Goal: Task Accomplishment & Management: Complete application form

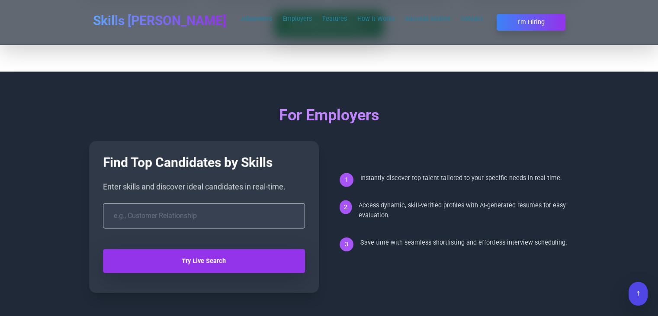
scroll to position [1742, 0]
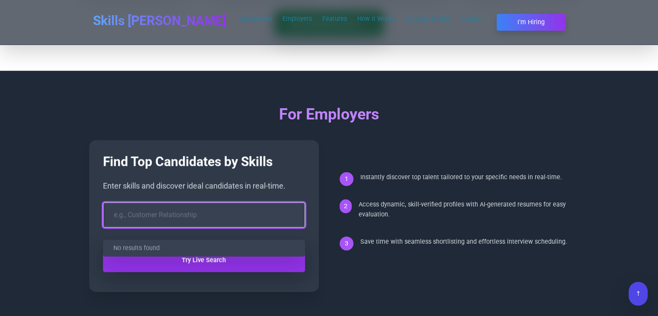
click at [187, 211] on input "search" at bounding box center [204, 214] width 202 height 25
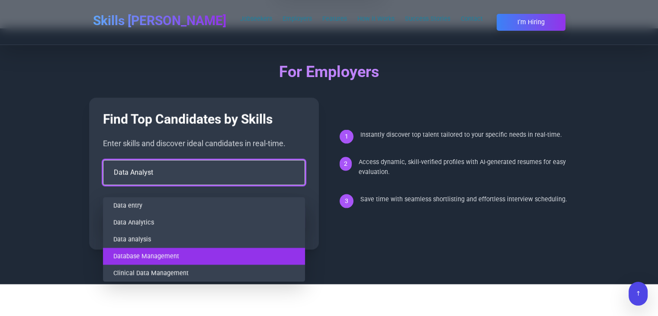
scroll to position [1784, 0]
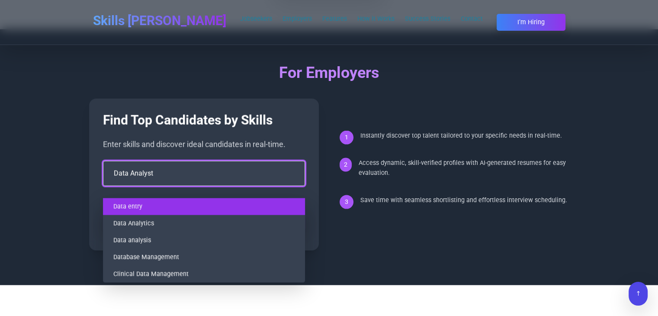
type input "Data Analyst"
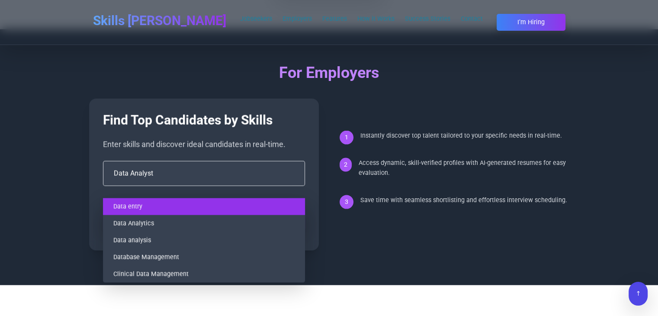
click at [138, 197] on form "Data Analyst Data entry Data Analytics Data analysis Database Management Clinic…" at bounding box center [204, 196] width 202 height 70
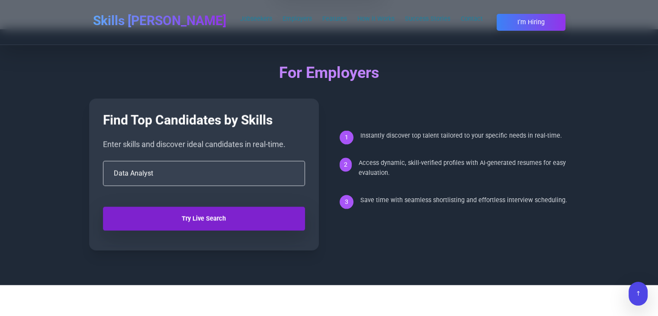
click at [201, 207] on button "Try Live Search" at bounding box center [204, 219] width 202 height 24
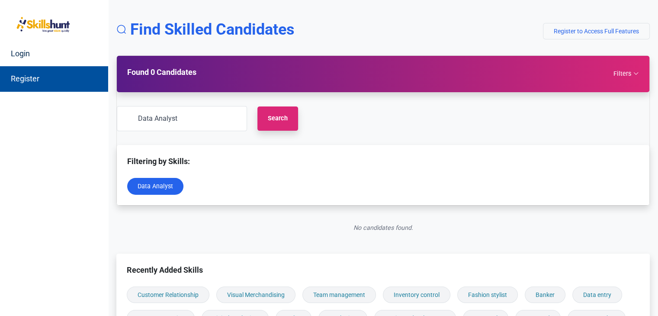
click at [31, 77] on link "Register" at bounding box center [54, 79] width 108 height 26
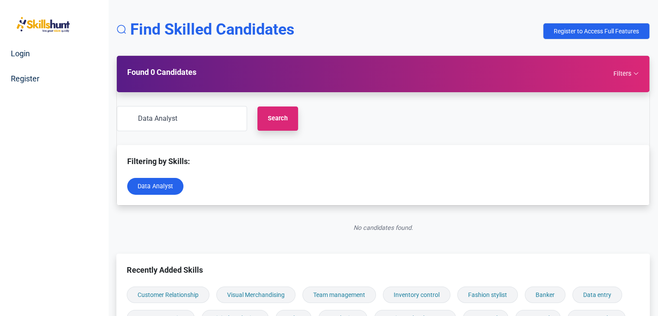
click at [603, 32] on button "Register to Access Full Features" at bounding box center [596, 31] width 107 height 16
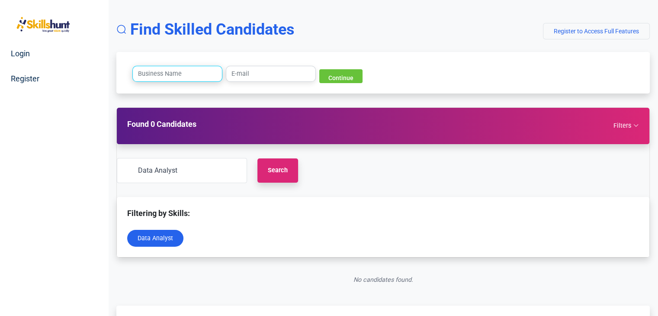
click at [161, 72] on input "text" at bounding box center [177, 74] width 90 height 16
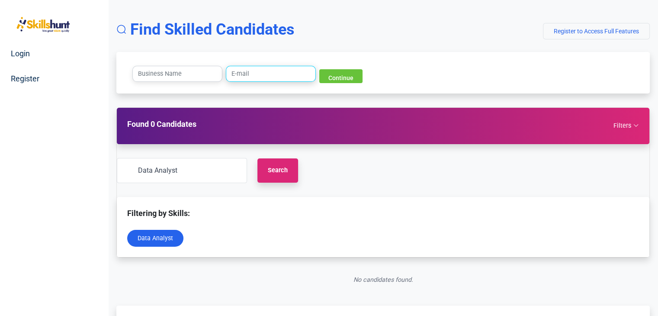
click at [268, 77] on input "email" at bounding box center [271, 74] width 90 height 16
paste input "lisasahr@ericotech.net"
type input "lisasahr@ericotech.net"
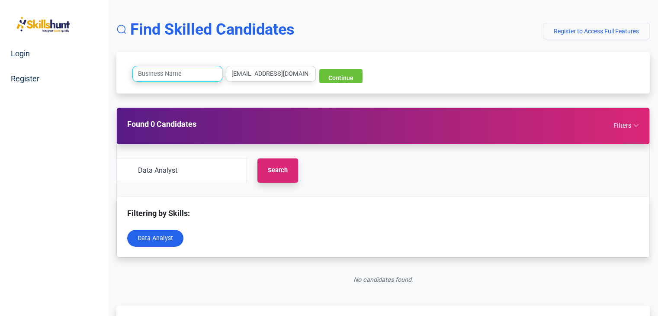
click at [190, 78] on input "text" at bounding box center [177, 74] width 90 height 16
paste input "ERICO TECHNOLOGIES LLC"
type input "ERICO TECHNOLOGIES LLC"
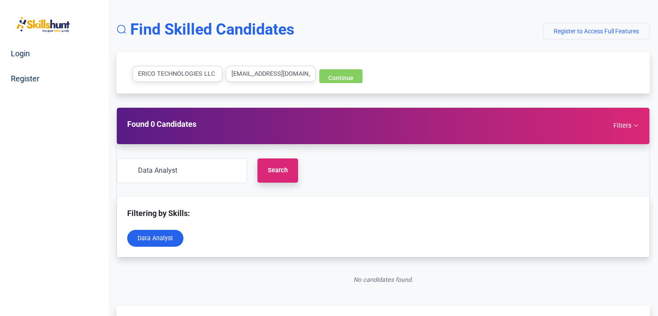
click at [319, 77] on button "Continue" at bounding box center [340, 76] width 43 height 14
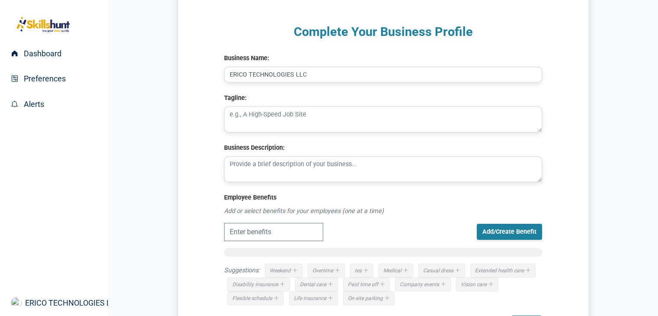
scroll to position [34, 0]
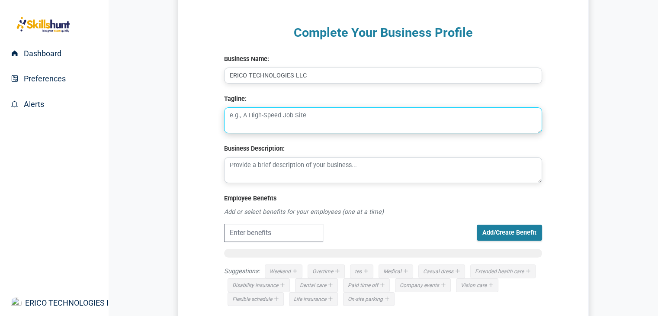
click at [273, 118] on textarea "Tagline:" at bounding box center [383, 120] width 318 height 26
click at [301, 115] on textarea "Tagline:" at bounding box center [383, 120] width 318 height 26
paste textarea "We make technology accessible!"
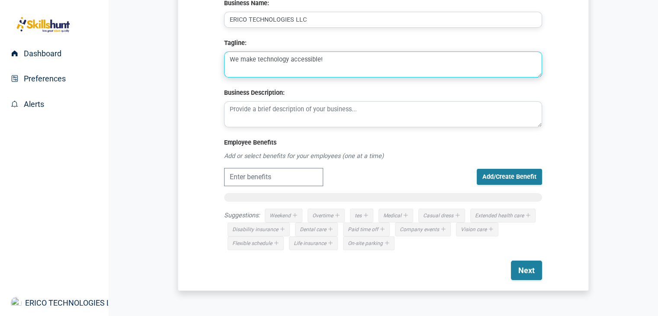
scroll to position [115, 0]
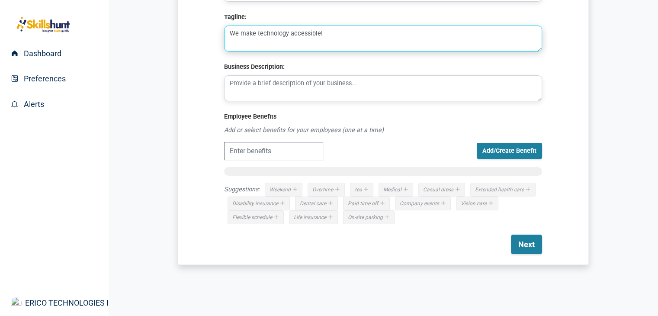
type textarea "We make technology accessible!"
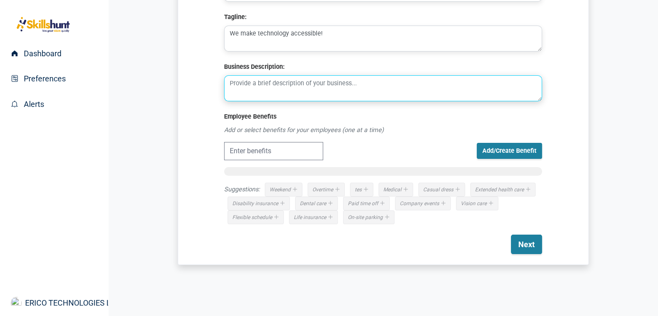
click at [317, 96] on textarea "Business Description:" at bounding box center [383, 88] width 318 height 26
click at [347, 86] on textarea "Business Description:" at bounding box center [383, 88] width 318 height 26
paste textarea "We've been working in Information Technology for 30 years. We've seen a lot in …"
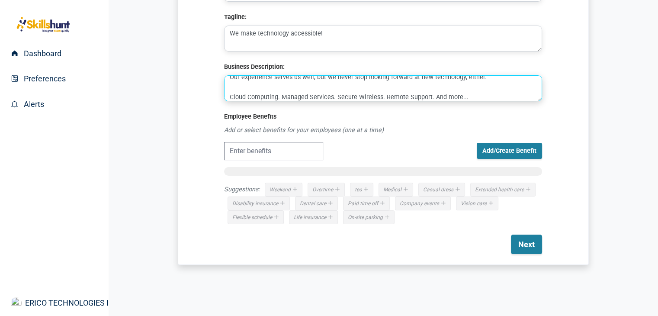
type textarea "We've been working in Information Technology for 30 years. We've seen a lot in …"
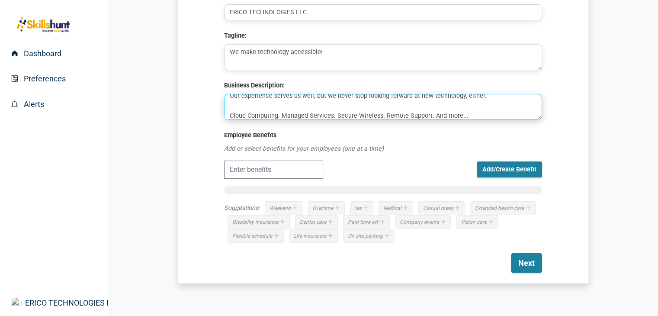
scroll to position [97, 0]
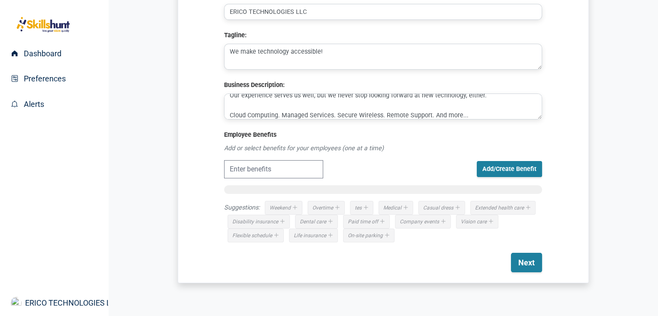
click at [314, 205] on div "Overtime" at bounding box center [325, 208] width 37 height 14
click at [342, 209] on div "Overtime" at bounding box center [325, 208] width 37 height 14
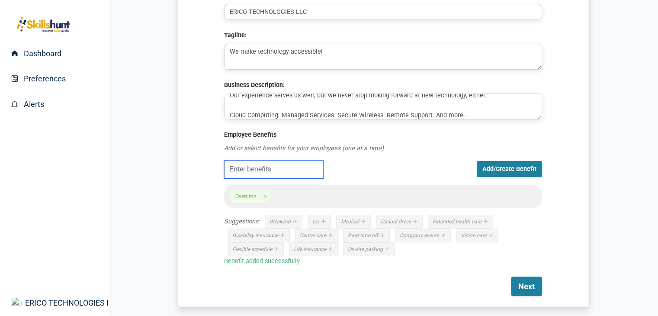
click at [271, 168] on input "text" at bounding box center [273, 169] width 99 height 18
click at [365, 222] on icon at bounding box center [362, 221] width 7 height 5
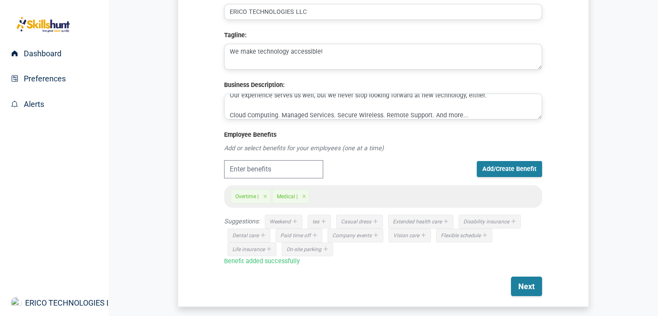
click at [299, 224] on div "Weekend" at bounding box center [284, 222] width 38 height 14
click at [268, 233] on icon at bounding box center [266, 235] width 7 height 5
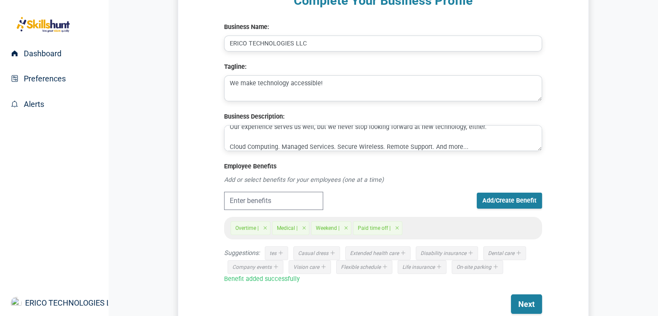
scroll to position [125, 0]
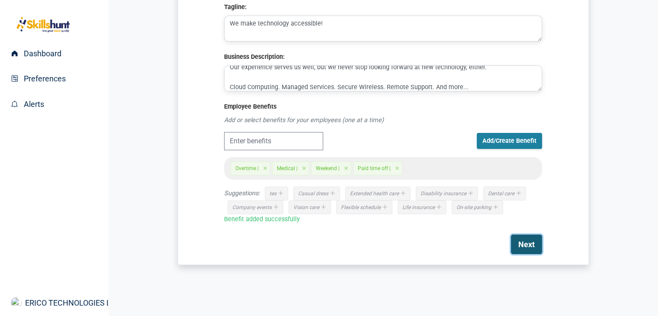
click at [522, 234] on button "Next" at bounding box center [526, 243] width 31 height 19
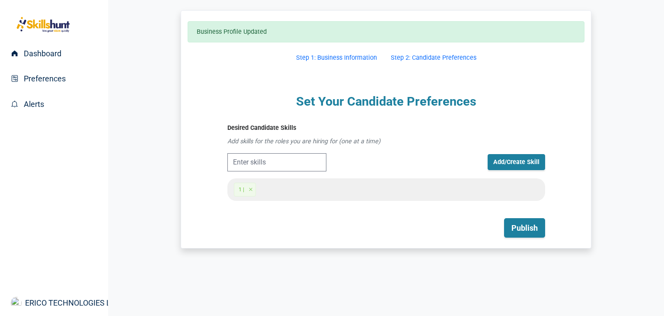
click at [238, 188] on div "1 |" at bounding box center [245, 190] width 22 height 14
click at [522, 229] on button "Publish" at bounding box center [524, 227] width 41 height 19
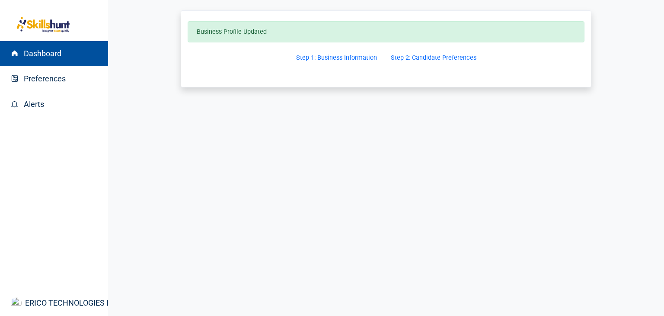
click at [49, 62] on link "Dashboard" at bounding box center [54, 54] width 108 height 26
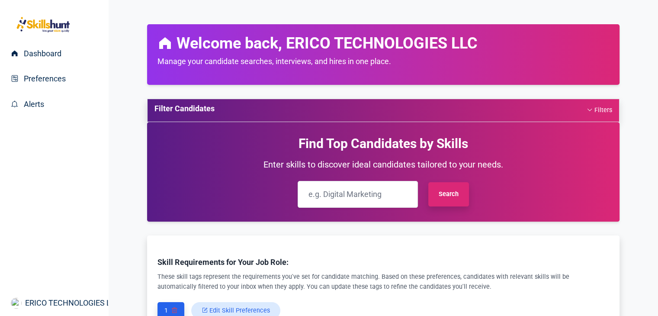
click at [346, 195] on input "search" at bounding box center [358, 194] width 120 height 27
type input "Data Entry"
click at [586, 105] on button "Filters" at bounding box center [599, 110] width 26 height 10
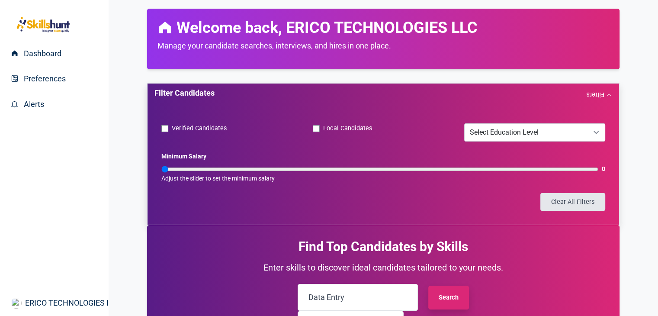
scroll to position [13, 0]
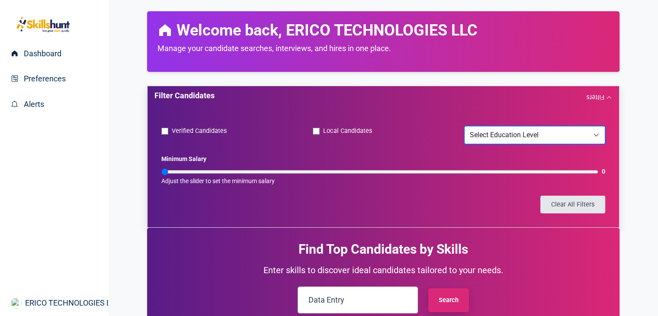
click at [512, 134] on select "Select Education Level O/L or Less Private / Other Secondary diploma (high scho…" at bounding box center [534, 135] width 141 height 18
click at [421, 115] on div "Verified Candidates Local Candidates Select Education Level O/L or Less Minimum…" at bounding box center [383, 169] width 464 height 108
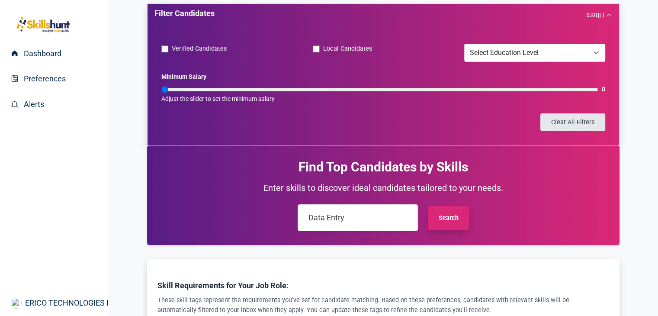
scroll to position [99, 0]
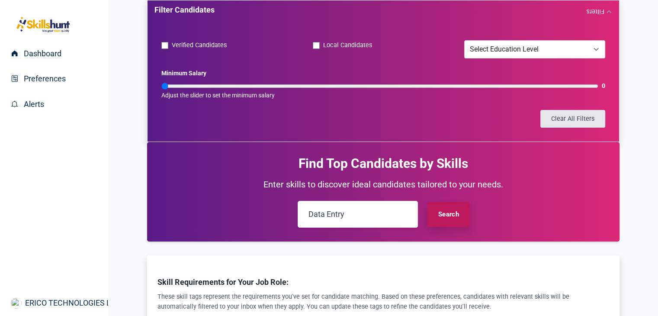
click at [439, 221] on button "Search" at bounding box center [448, 214] width 43 height 25
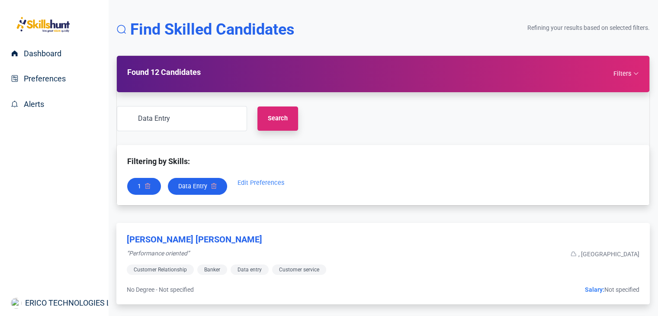
click at [618, 71] on button "Filters" at bounding box center [626, 74] width 26 height 10
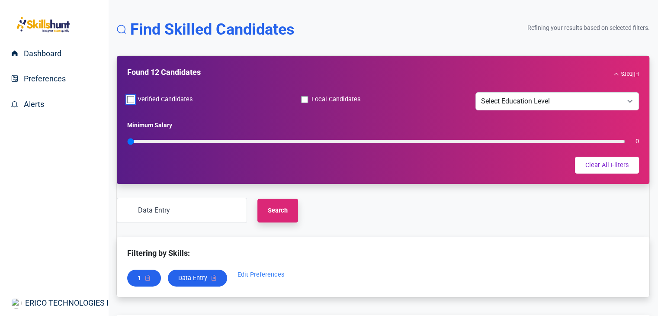
click at [130, 99] on input "Verified Candidates" at bounding box center [130, 99] width 7 height 7
checkbox input "true"
click at [257, 212] on button "Search" at bounding box center [277, 211] width 41 height 24
